Goal: Navigation & Orientation: Find specific page/section

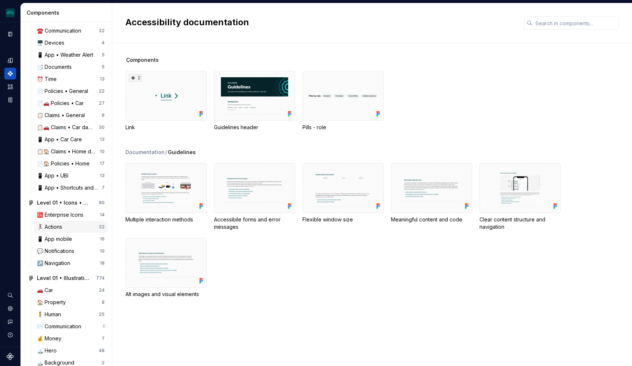
scroll to position [176, 0]
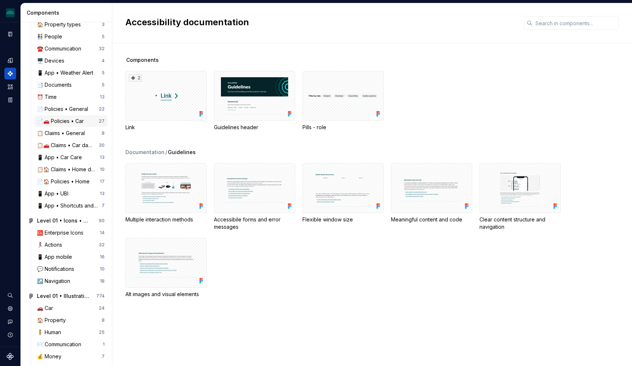
click at [77, 123] on div "📄🚗 Policies • Car" at bounding box center [62, 120] width 50 height 7
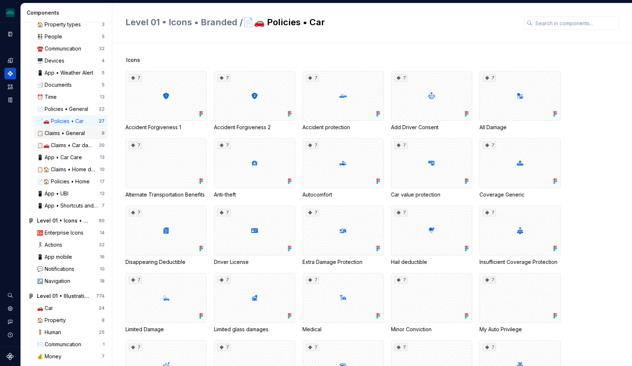
click at [82, 133] on div "📋 Claims • General" at bounding box center [62, 133] width 51 height 7
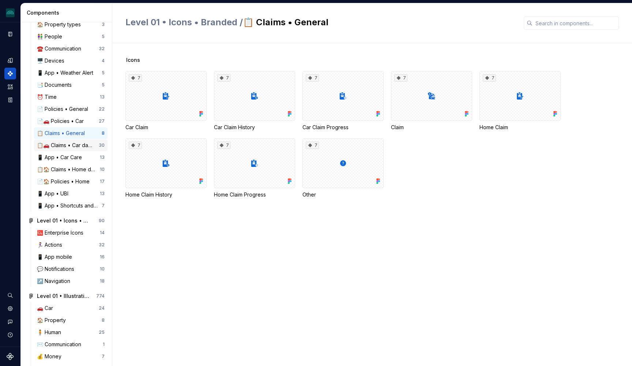
click at [77, 148] on div "📋🚗 Claims • Car damage types" at bounding box center [68, 145] width 62 height 7
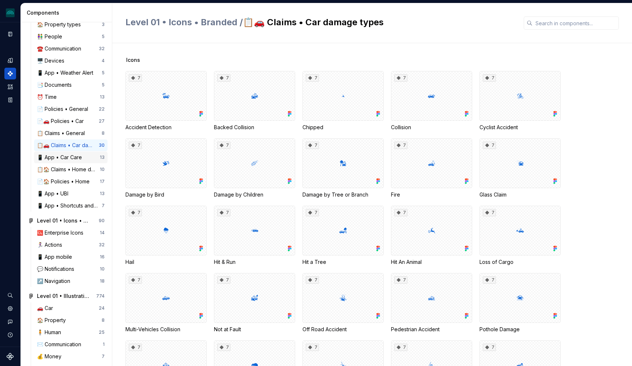
click at [74, 159] on div "📱 App • Car Care" at bounding box center [61, 157] width 48 height 7
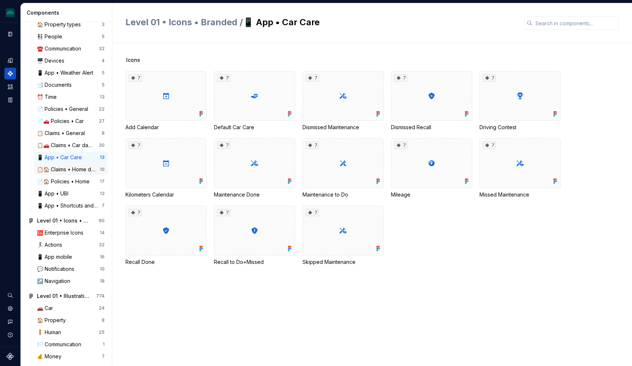
click at [72, 172] on div "📋🏠 Claims • Home damage types" at bounding box center [68, 169] width 63 height 7
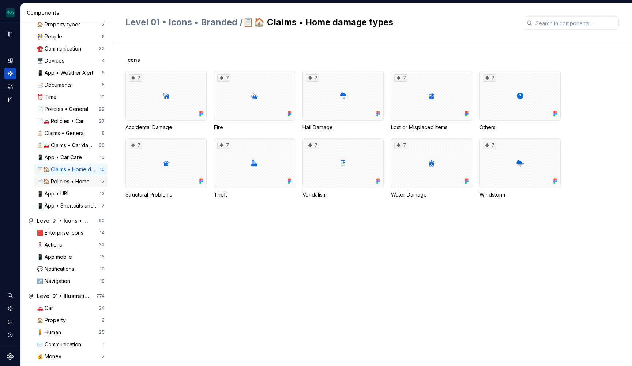
click at [68, 181] on div "📄🏠 Policies • Home" at bounding box center [65, 181] width 56 height 7
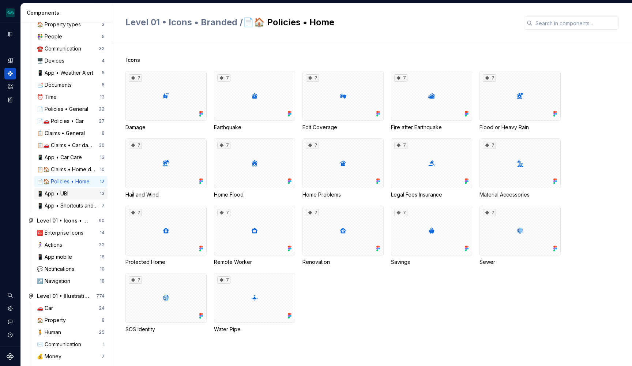
click at [64, 194] on div "📱 App • UBI" at bounding box center [54, 193] width 34 height 7
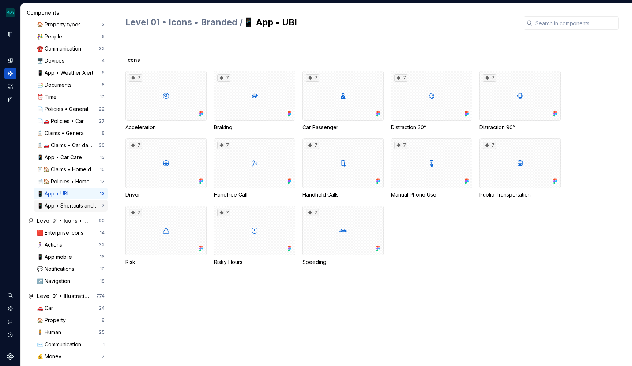
click at [62, 206] on div "📱 App • Shortcuts and menu" at bounding box center [69, 205] width 65 height 7
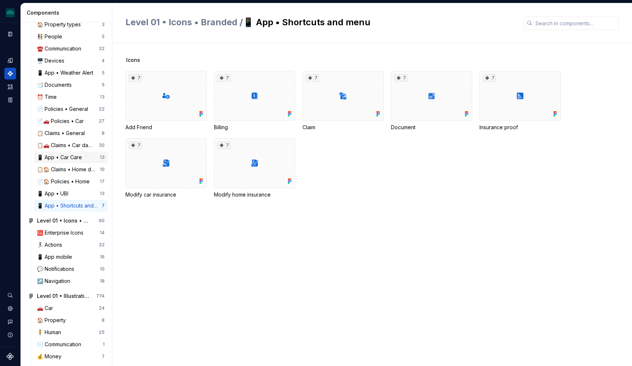
click at [66, 154] on div "📱 App • Car Care" at bounding box center [61, 157] width 48 height 7
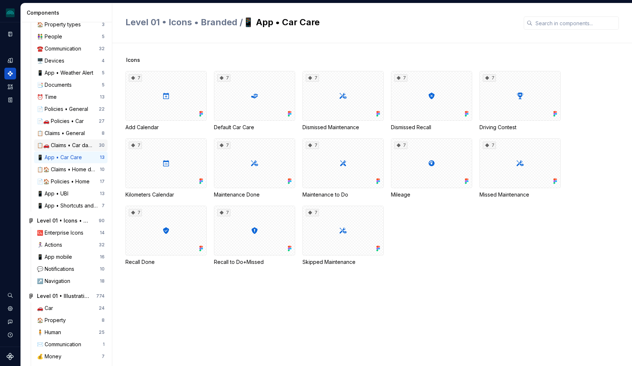
click at [68, 145] on div "📋🚗 Claims • Car damage types" at bounding box center [68, 145] width 62 height 7
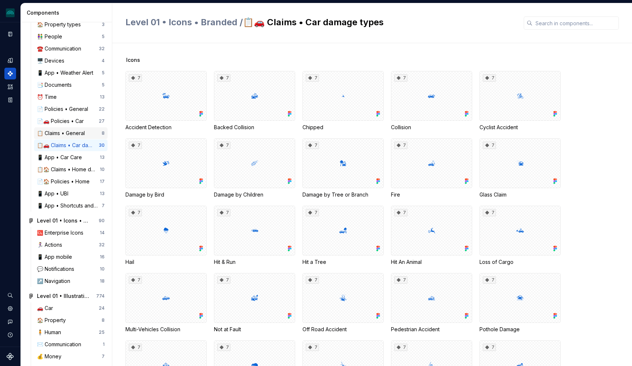
click at [70, 129] on div "📋 Claims • General 8" at bounding box center [71, 133] width 74 height 12
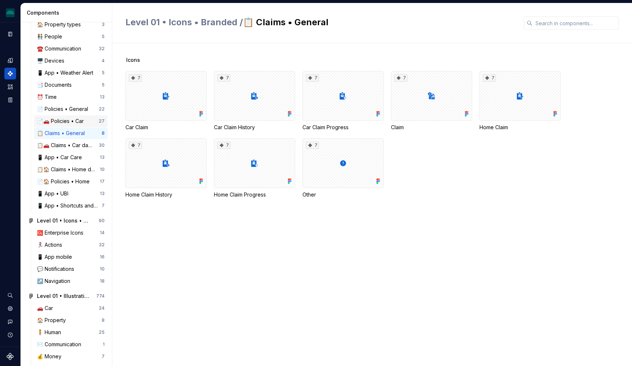
click at [76, 121] on div "📄🚗 Policies • Car" at bounding box center [62, 120] width 50 height 7
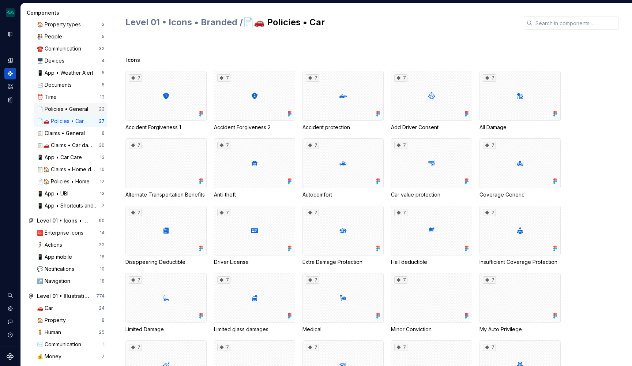
click at [80, 109] on div "📄 Policies • General" at bounding box center [64, 108] width 54 height 7
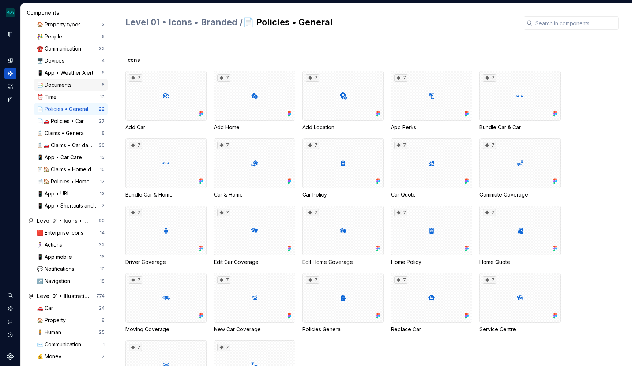
click at [70, 87] on div "📑 Documents" at bounding box center [56, 84] width 38 height 7
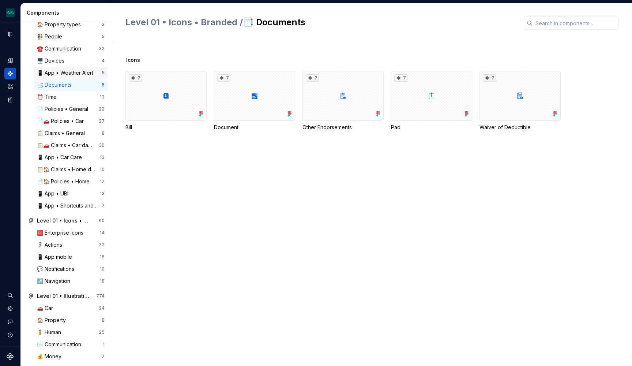
click at [72, 75] on div "📱 App • Weather Alert" at bounding box center [66, 72] width 59 height 7
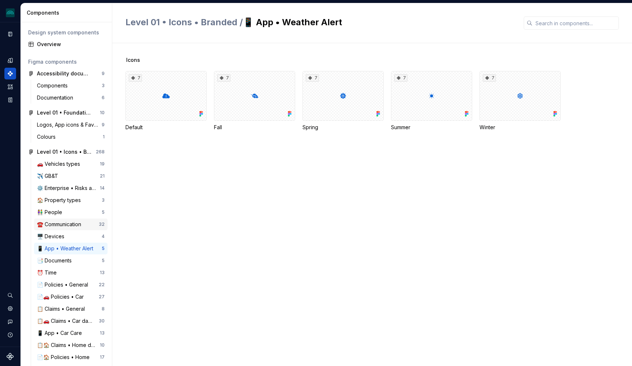
click at [72, 222] on div "☎️ Communication" at bounding box center [60, 224] width 47 height 7
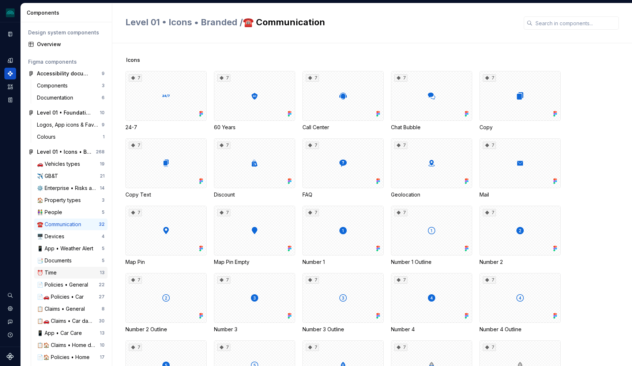
click at [69, 274] on div "⏰ Time" at bounding box center [68, 272] width 63 height 7
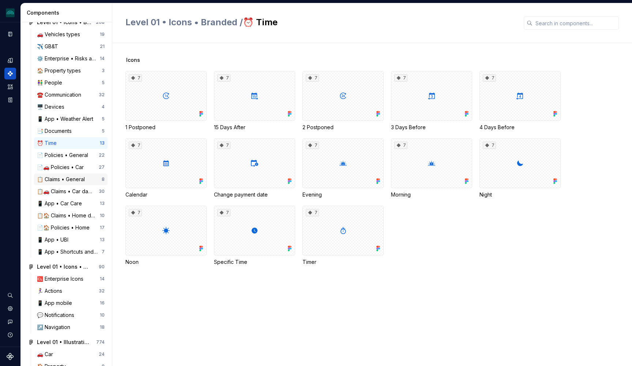
scroll to position [132, 0]
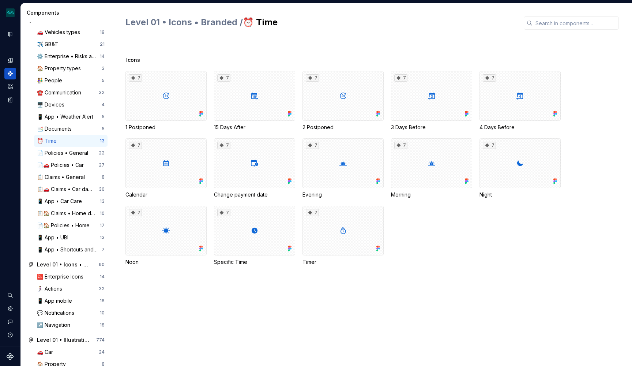
click at [80, 123] on div "🚗 Vehicles types 19 ✈️ GB&T 21 ⚙️ Enterprise • Risks and LOBs 14 🏠 Property typ…" at bounding box center [71, 140] width 74 height 229
click at [78, 128] on div "📑 Documents" at bounding box center [69, 128] width 65 height 7
